Goal: Information Seeking & Learning: Find specific fact

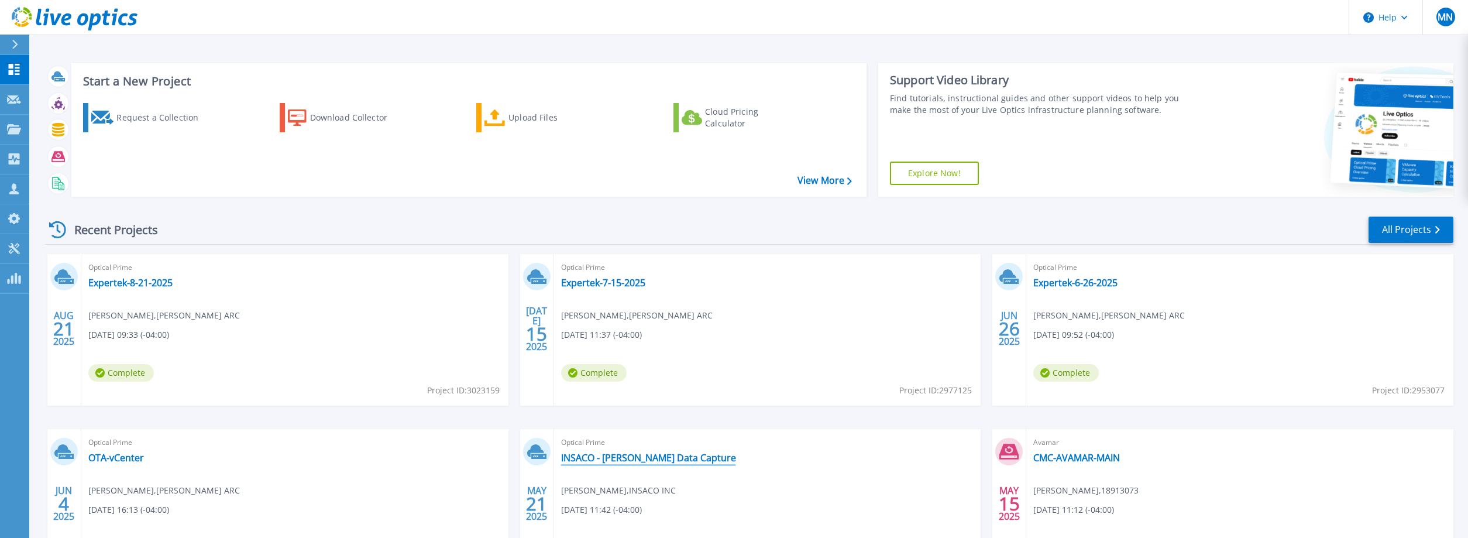
click at [632, 459] on link "INSACO - [PERSON_NAME] Data Capture" at bounding box center [648, 458] width 175 height 12
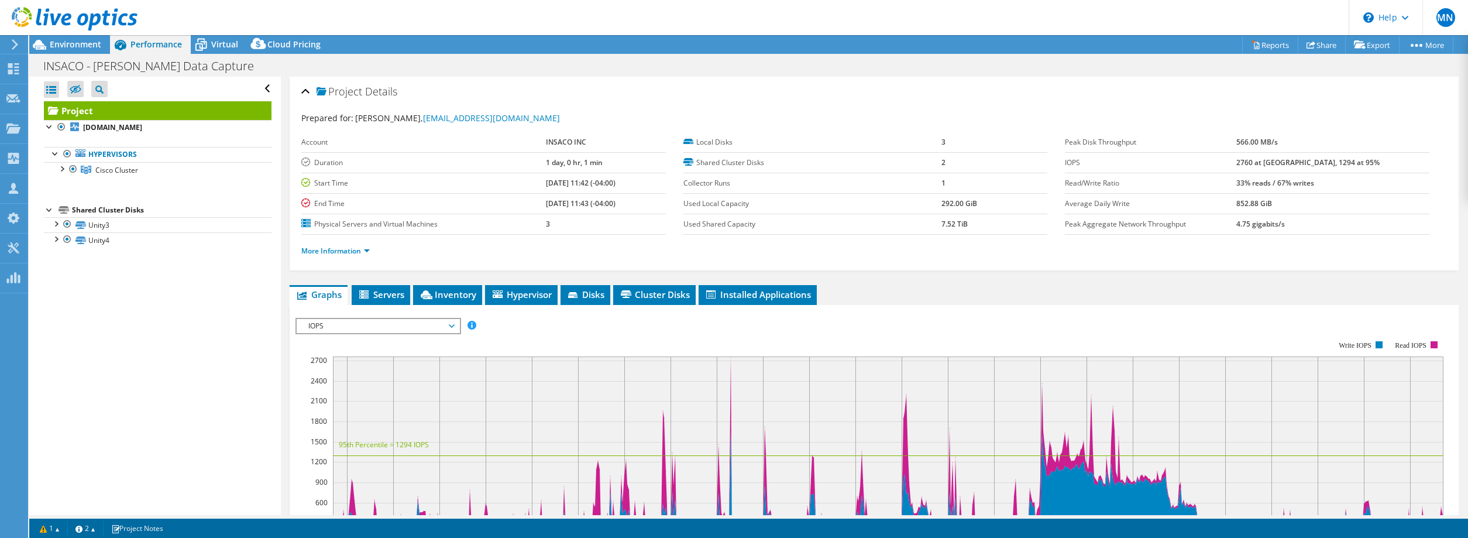
select select "USEast"
select select "USD"
click at [61, 172] on div at bounding box center [62, 168] width 12 height 12
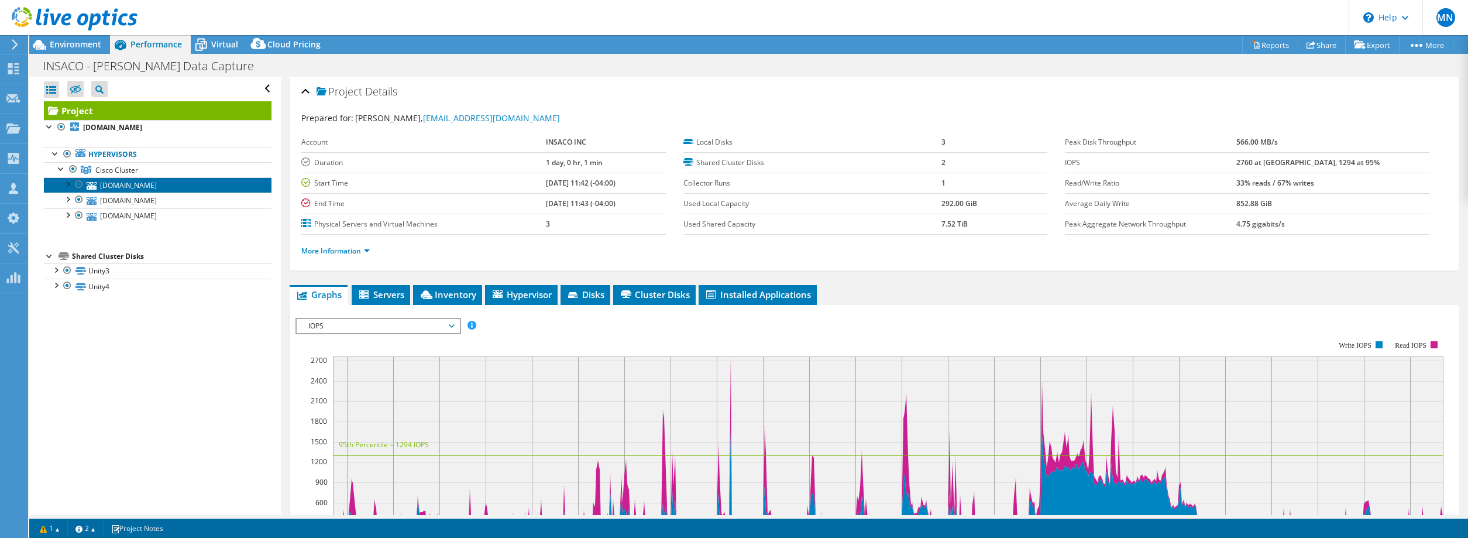
click at [132, 188] on link "[DOMAIN_NAME]" at bounding box center [158, 184] width 228 height 15
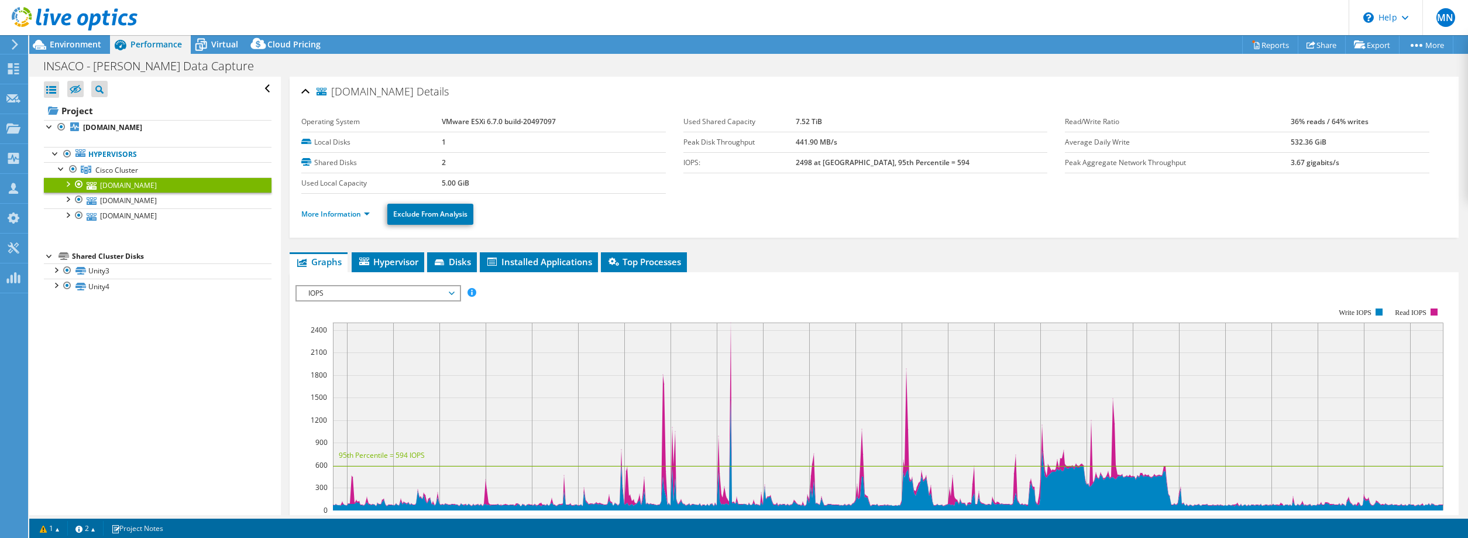
click at [70, 188] on div at bounding box center [67, 183] width 12 height 12
drag, startPoint x: 449, startPoint y: 122, endPoint x: 563, endPoint y: 121, distance: 113.5
click at [563, 121] on tr "Operating System VMware ESXi 6.7.0 build-20497097" at bounding box center [483, 122] width 364 height 20
click at [517, 121] on b "VMware ESXi 6.7.0 build-20497097" at bounding box center [499, 121] width 114 height 10
drag, startPoint x: 524, startPoint y: 123, endPoint x: 557, endPoint y: 122, distance: 32.8
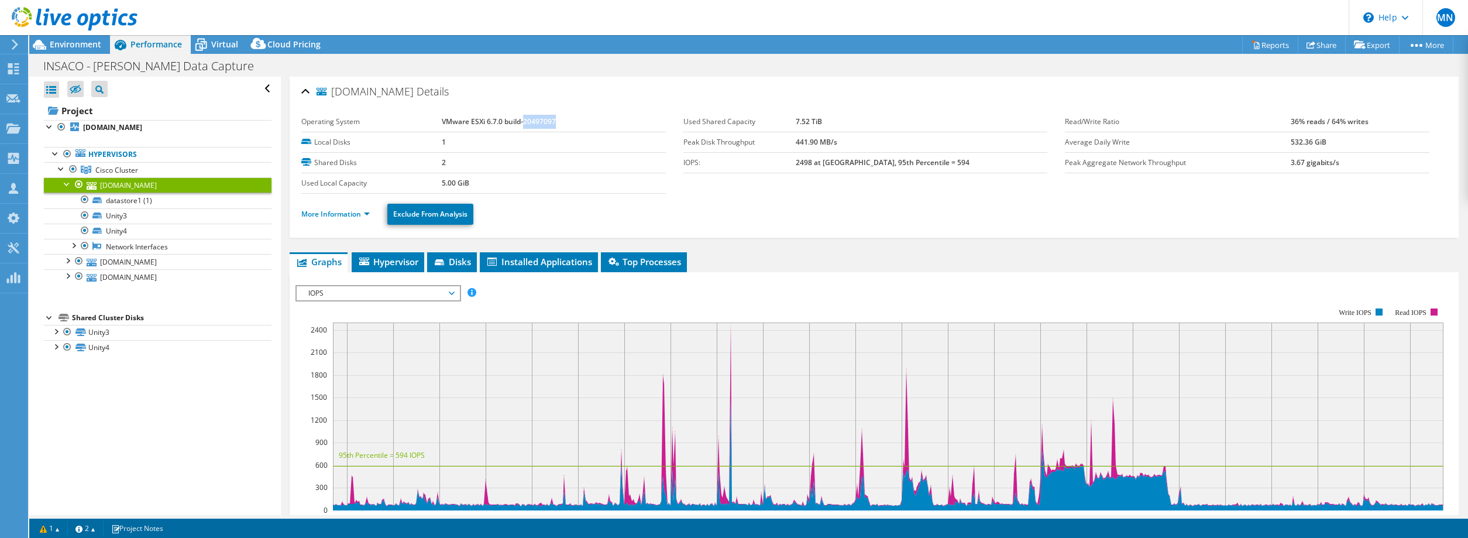
click at [557, 122] on td "VMware ESXi 6.7.0 build-20497097" at bounding box center [554, 122] width 224 height 20
copy b "20497097"
click at [121, 264] on link "[DOMAIN_NAME]" at bounding box center [158, 261] width 228 height 15
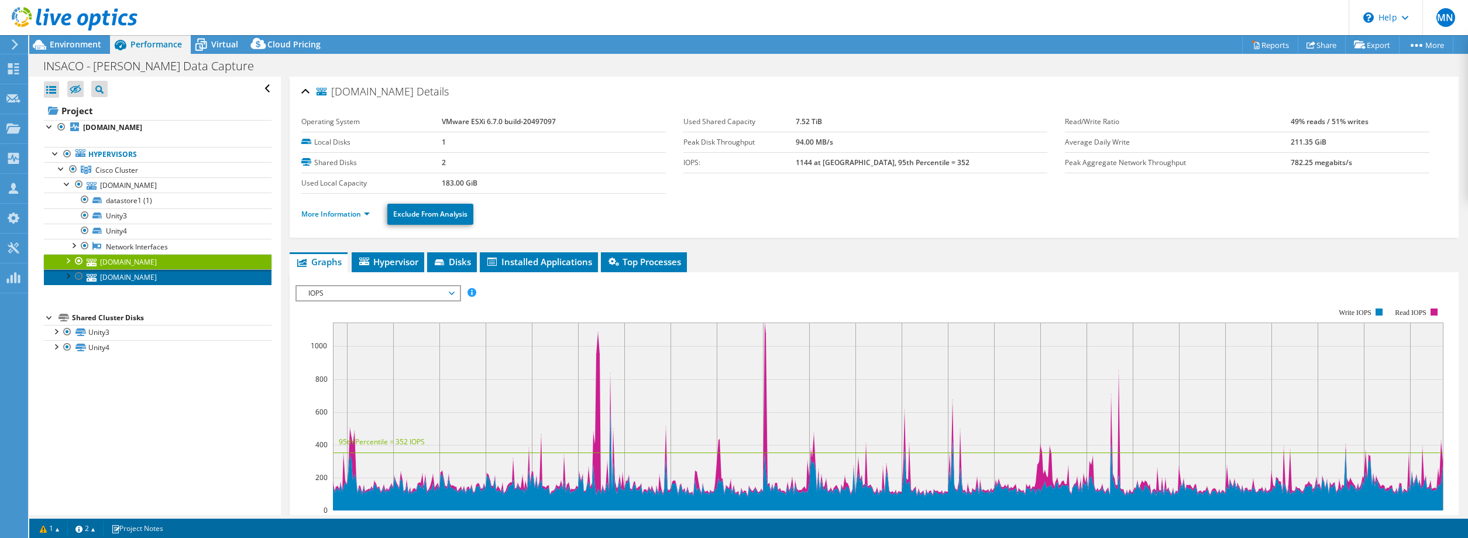
click at [123, 276] on link "[DOMAIN_NAME]" at bounding box center [158, 276] width 228 height 15
